Goal: Task Accomplishment & Management: Manage account settings

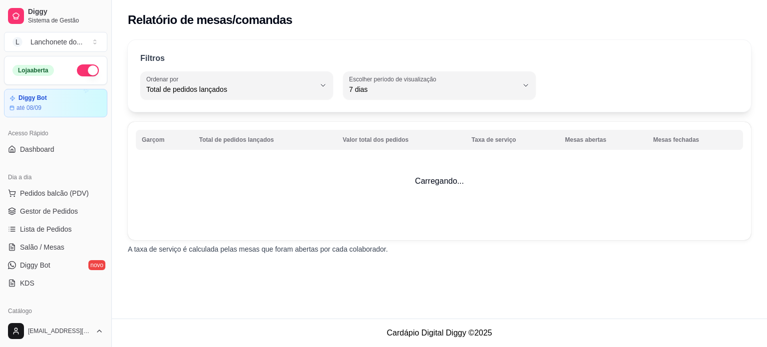
select select "TOTAL_OF_ORDERS"
select select "7"
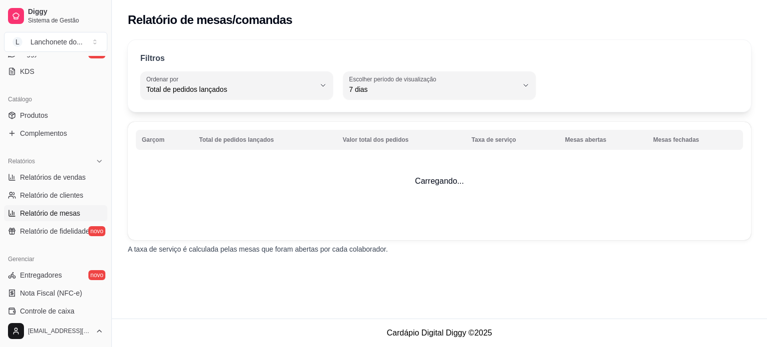
select select "30"
select select "HIGHEST_TOTAL_SPENT_WITH_ORDERS"
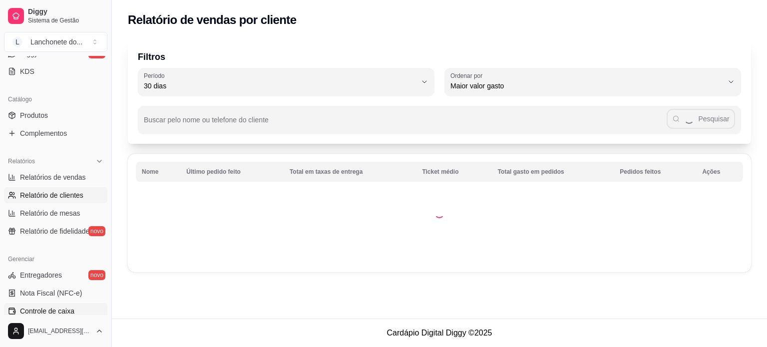
click at [51, 310] on span "Controle de caixa" at bounding box center [47, 311] width 54 height 10
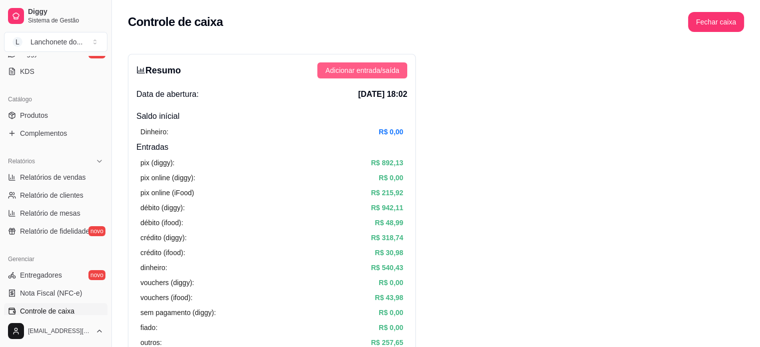
click at [359, 73] on span "Adicionar entrada/saída" at bounding box center [362, 70] width 74 height 11
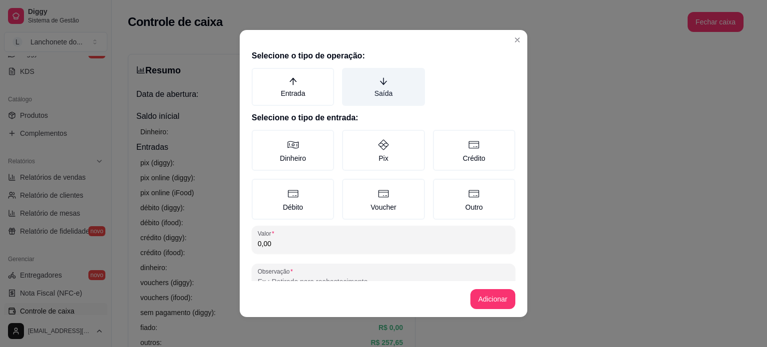
click at [376, 93] on label "Saída" at bounding box center [383, 87] width 82 height 38
click at [350, 75] on button "Saída" at bounding box center [346, 71] width 8 height 8
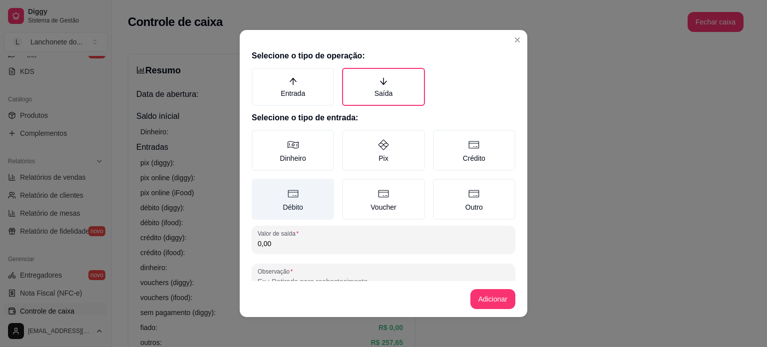
click at [297, 196] on label "Débito" at bounding box center [293, 199] width 82 height 41
click at [259, 186] on button "Débito" at bounding box center [255, 182] width 8 height 8
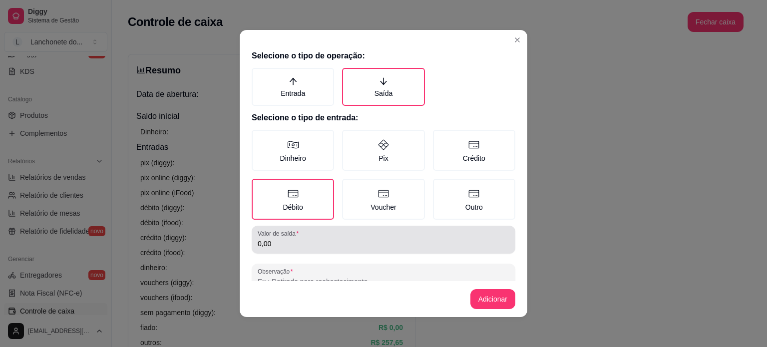
click at [294, 242] on input "0,00" at bounding box center [384, 244] width 252 height 10
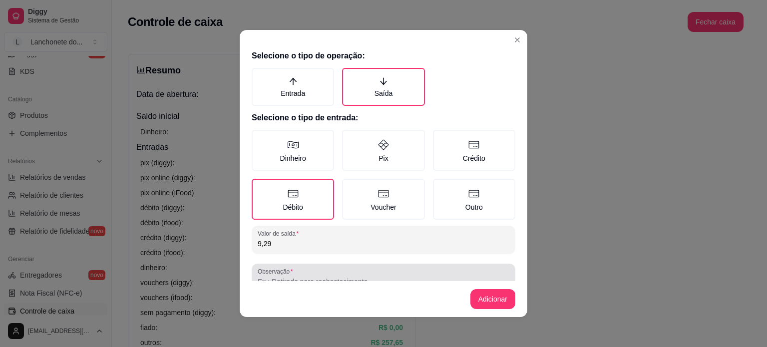
type input "9,29"
click at [297, 271] on div at bounding box center [384, 278] width 252 height 20
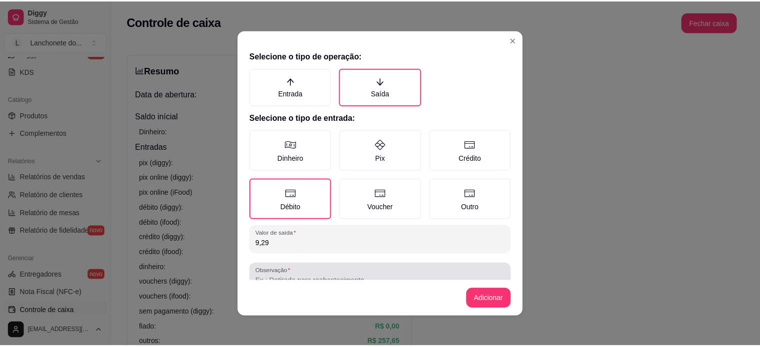
scroll to position [4, 0]
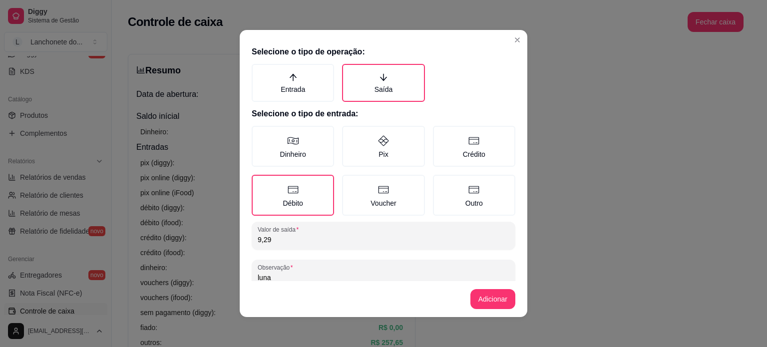
type input "luna"
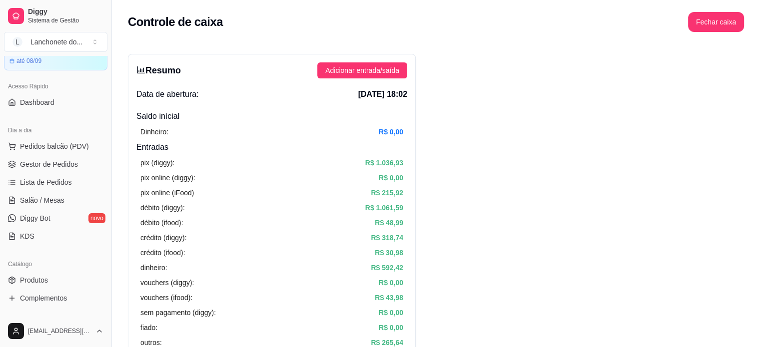
scroll to position [22, 0]
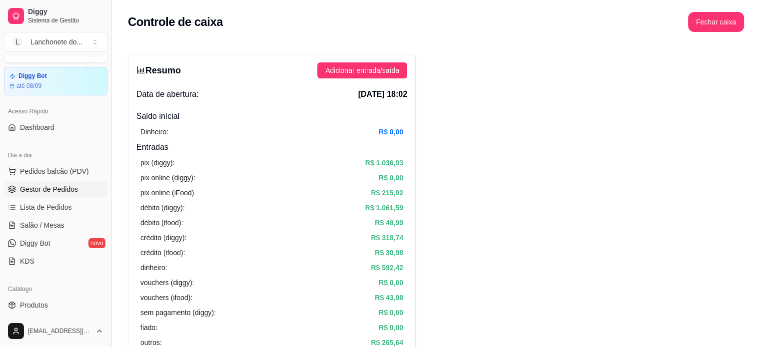
click at [57, 186] on span "Gestor de Pedidos" at bounding box center [49, 189] width 58 height 10
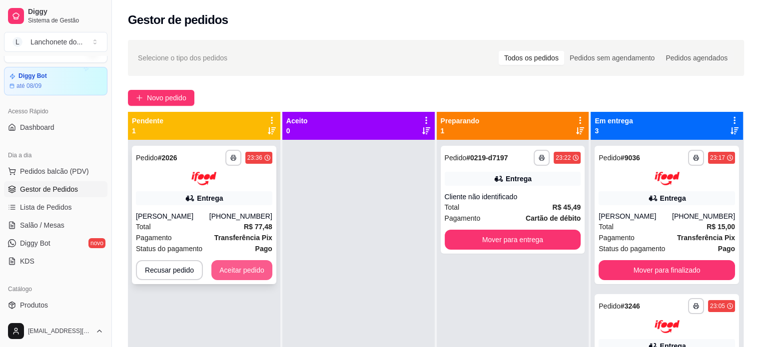
click at [251, 270] on button "Aceitar pedido" at bounding box center [241, 270] width 61 height 20
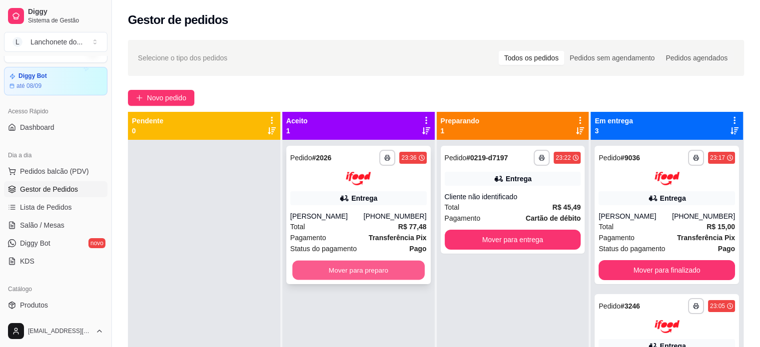
click at [317, 271] on button "Mover para preparo" at bounding box center [358, 269] width 132 height 19
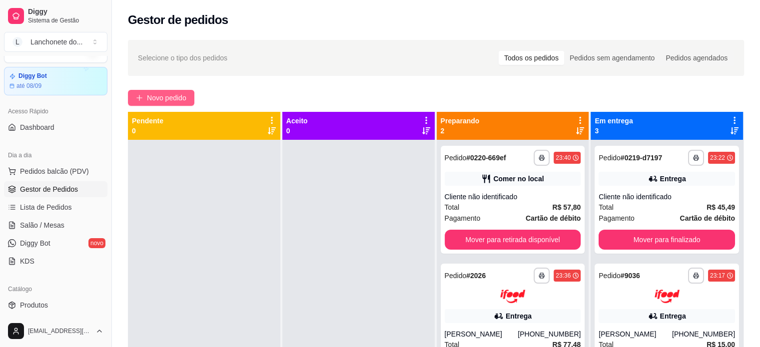
click at [171, 96] on span "Novo pedido" at bounding box center [166, 97] width 39 height 11
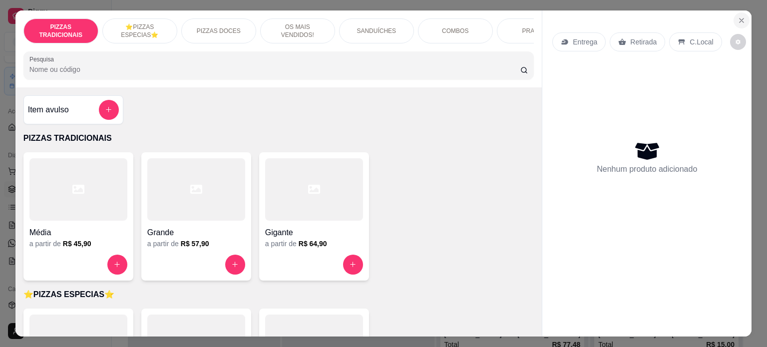
click at [743, 12] on button "Close" at bounding box center [742, 20] width 16 height 16
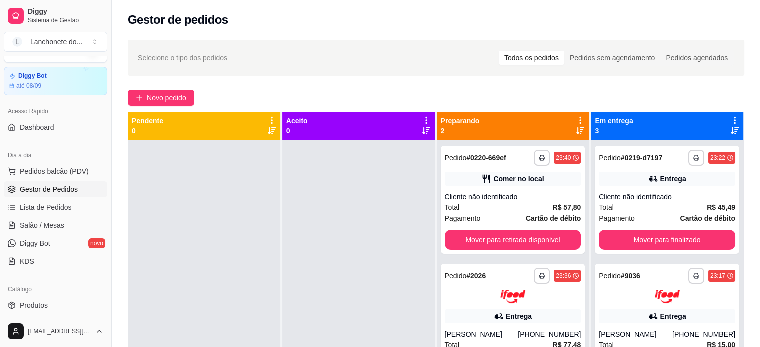
click at [109, 298] on button "Toggle Sidebar" at bounding box center [111, 173] width 8 height 347
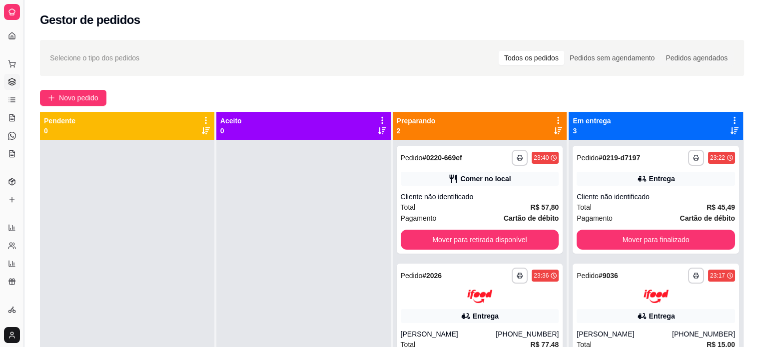
click at [22, 295] on button "Toggle Sidebar" at bounding box center [23, 173] width 8 height 347
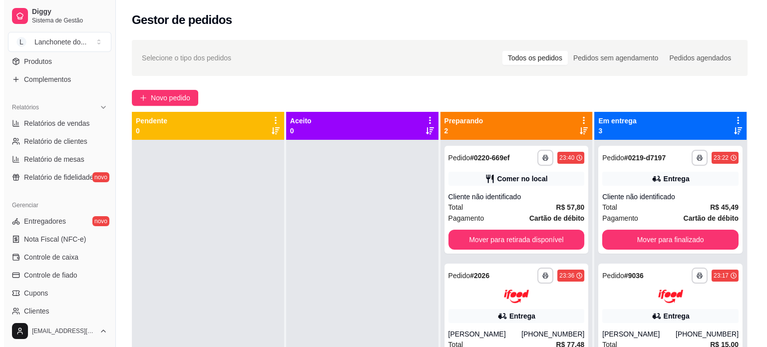
scroll to position [280, 0]
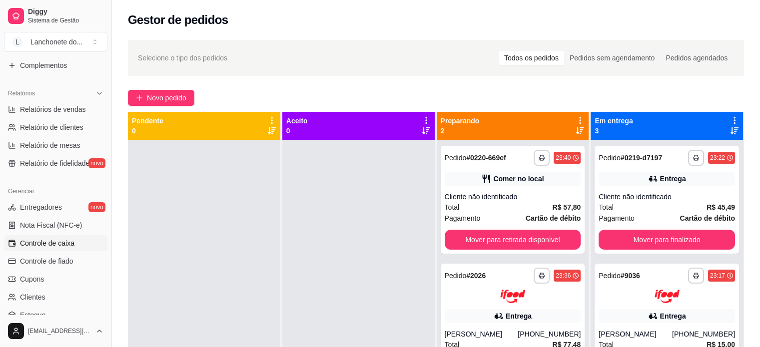
click at [52, 242] on span "Controle de caixa" at bounding box center [47, 243] width 54 height 10
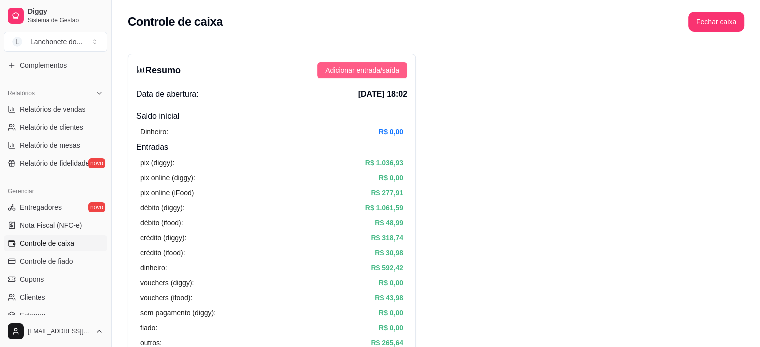
click at [361, 75] on span "Adicionar entrada/saída" at bounding box center [362, 70] width 74 height 11
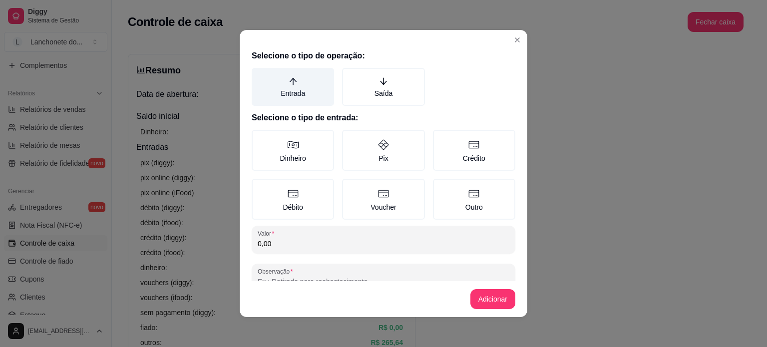
click at [288, 92] on label "Entrada" at bounding box center [293, 87] width 82 height 38
click at [259, 75] on button "Entrada" at bounding box center [255, 71] width 8 height 8
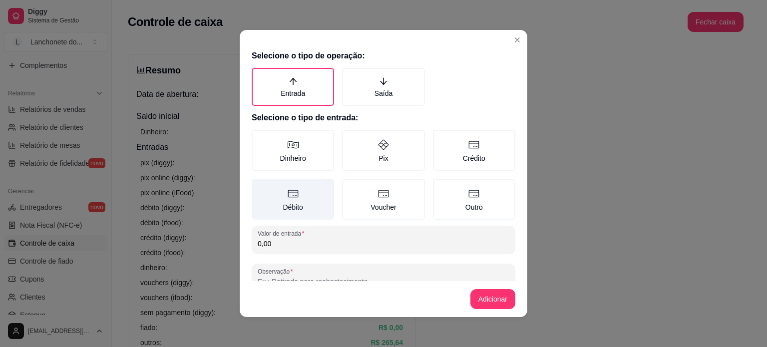
click at [289, 203] on label "Débito" at bounding box center [293, 199] width 82 height 41
click at [259, 186] on button "Débito" at bounding box center [255, 182] width 8 height 8
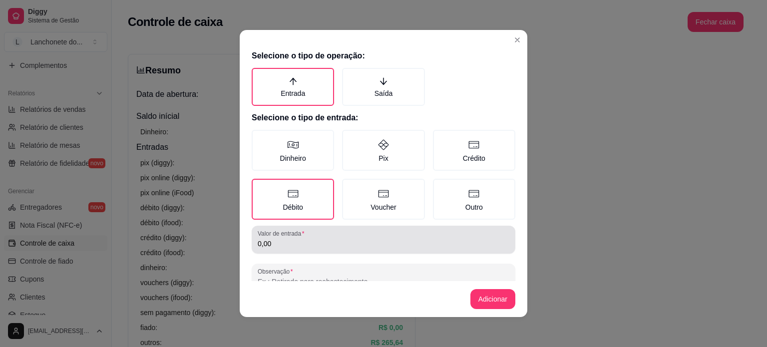
click at [282, 244] on input "0,00" at bounding box center [384, 244] width 252 height 10
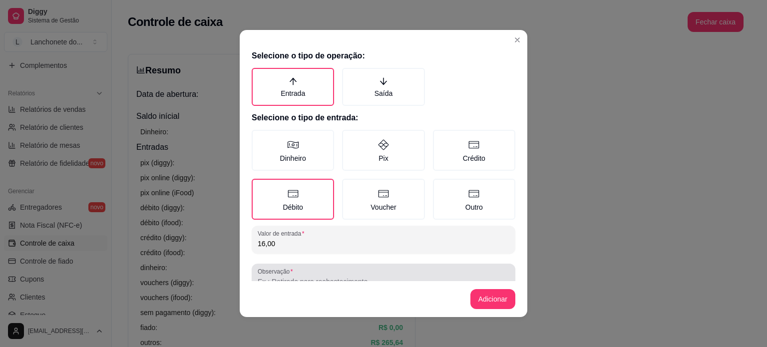
type input "16,00"
click at [283, 270] on label "Observação" at bounding box center [277, 271] width 38 height 8
click at [283, 277] on input "Observação" at bounding box center [384, 282] width 252 height 10
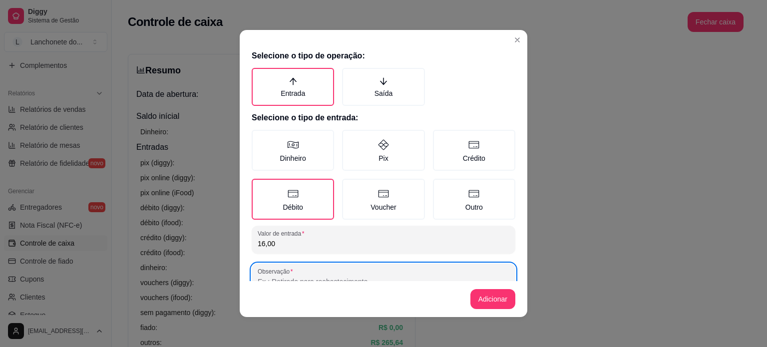
scroll to position [4, 0]
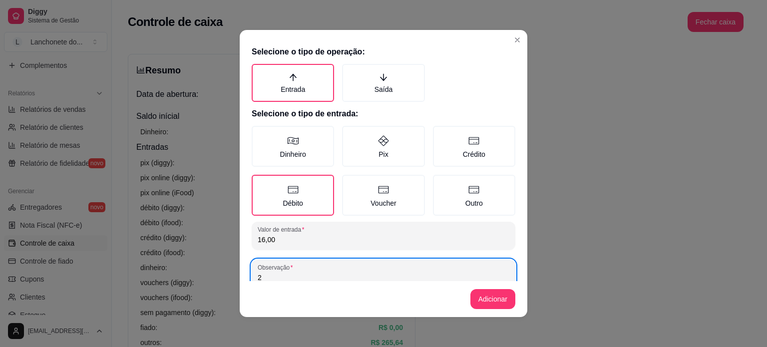
type input "2"
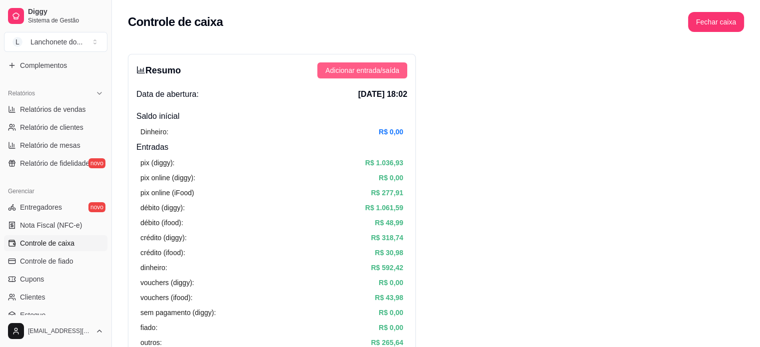
click at [344, 66] on span "Adicionar entrada/saída" at bounding box center [362, 70] width 74 height 11
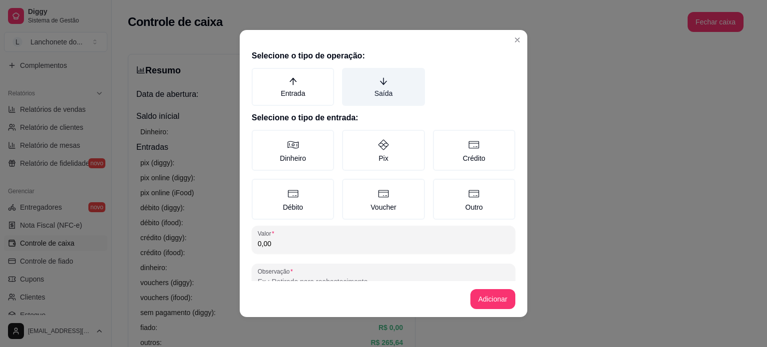
click at [366, 98] on label "Saída" at bounding box center [383, 87] width 82 height 38
click at [350, 75] on button "Saída" at bounding box center [346, 71] width 8 height 8
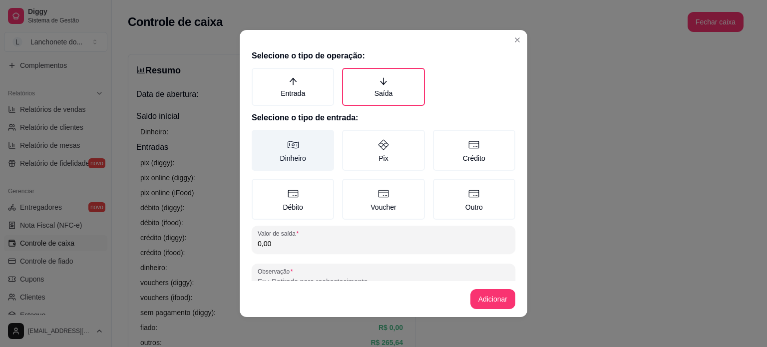
click at [299, 155] on label "Dinheiro" at bounding box center [293, 150] width 82 height 41
click at [259, 137] on button "Dinheiro" at bounding box center [255, 133] width 8 height 8
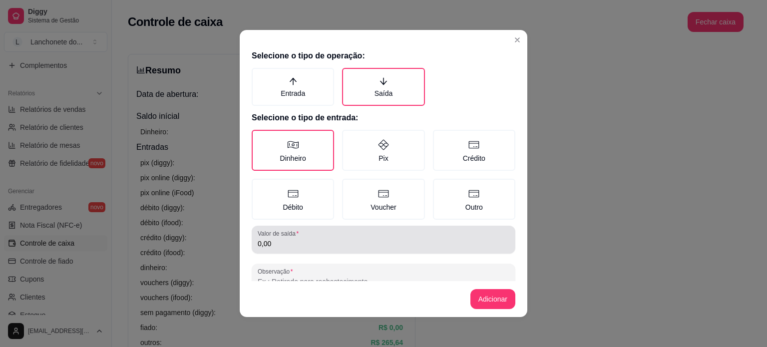
click at [296, 246] on input "0,00" at bounding box center [384, 244] width 252 height 10
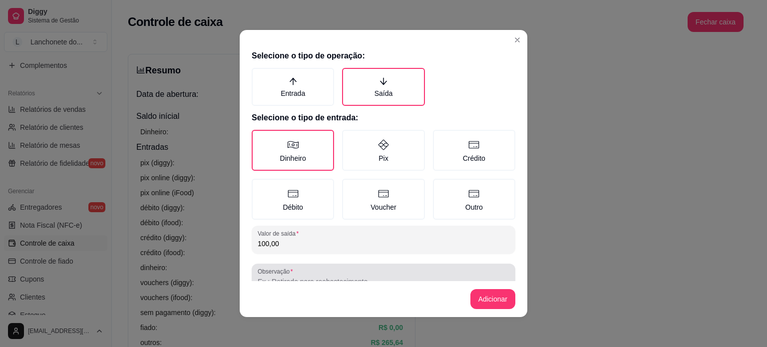
type input "100,00"
click at [279, 271] on label "Observação" at bounding box center [277, 271] width 38 height 8
click at [279, 277] on input "Observação" at bounding box center [384, 282] width 252 height 10
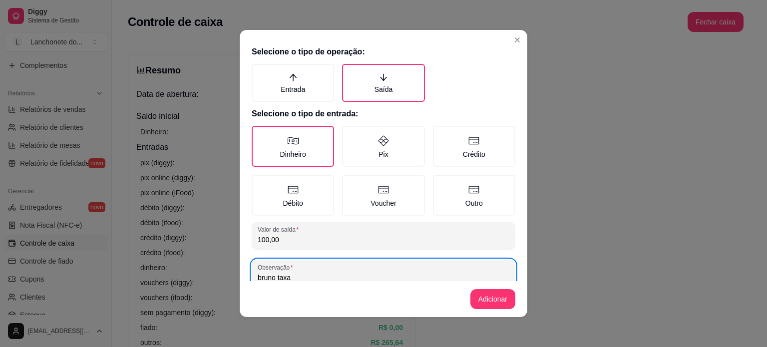
type input "bruno taxa"
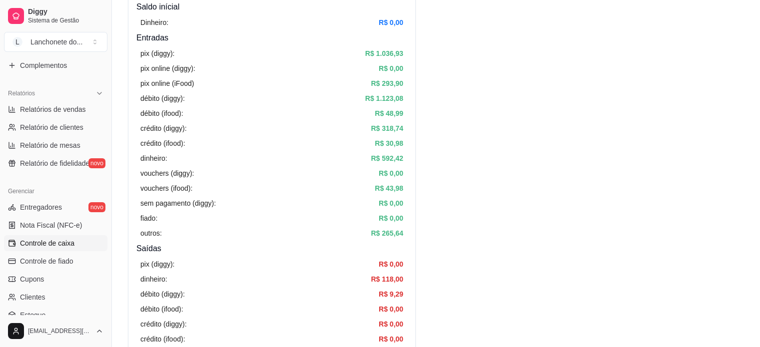
scroll to position [154, 0]
